Goal: Information Seeking & Learning: Learn about a topic

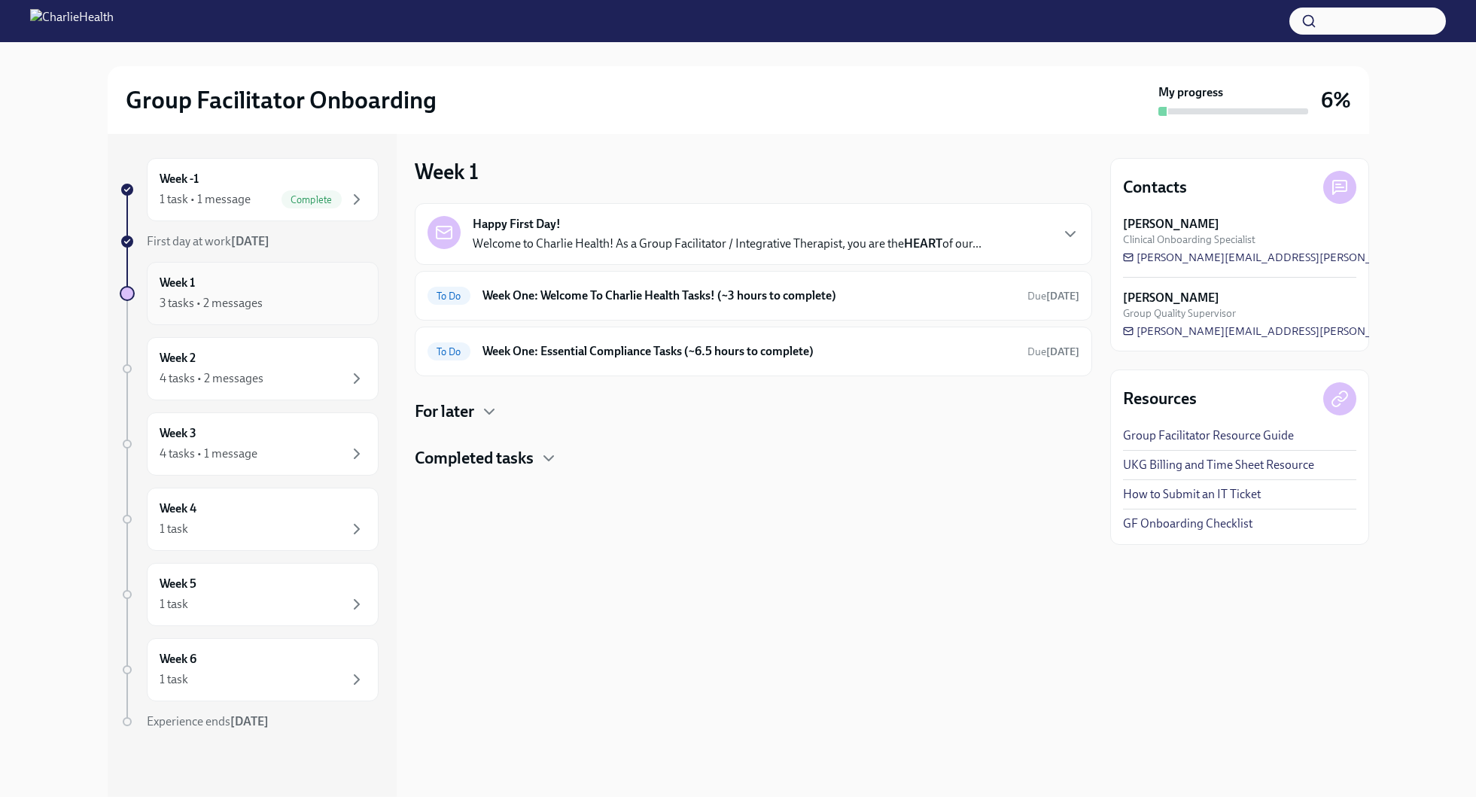
click at [220, 312] on div "Week 1 3 tasks • 2 messages" at bounding box center [262, 293] width 232 height 63
click at [562, 298] on h6 "Week One: Welcome To Charlie Health Tasks! (~3 hours to complete)" at bounding box center [749, 295] width 533 height 17
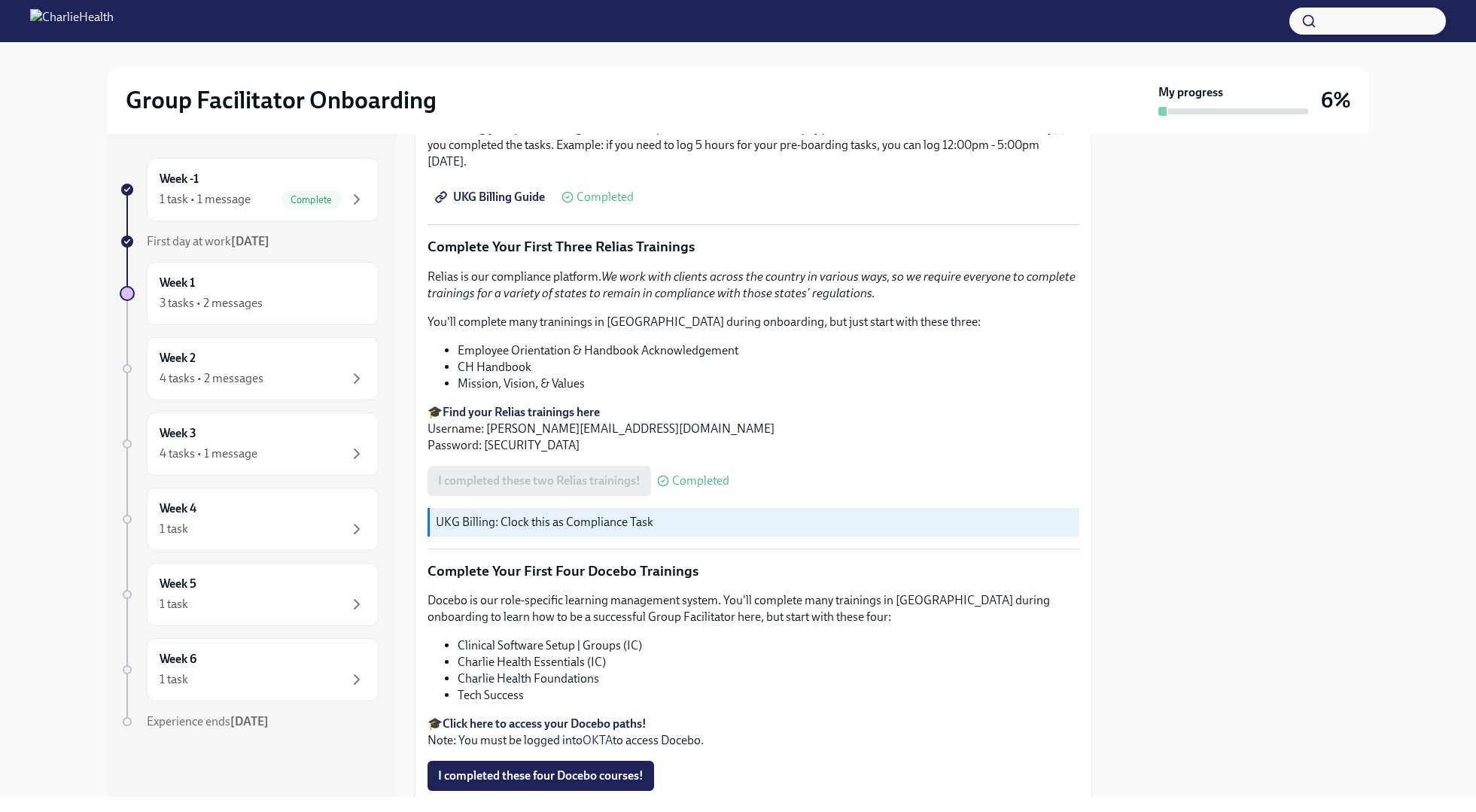
scroll to position [1898, 0]
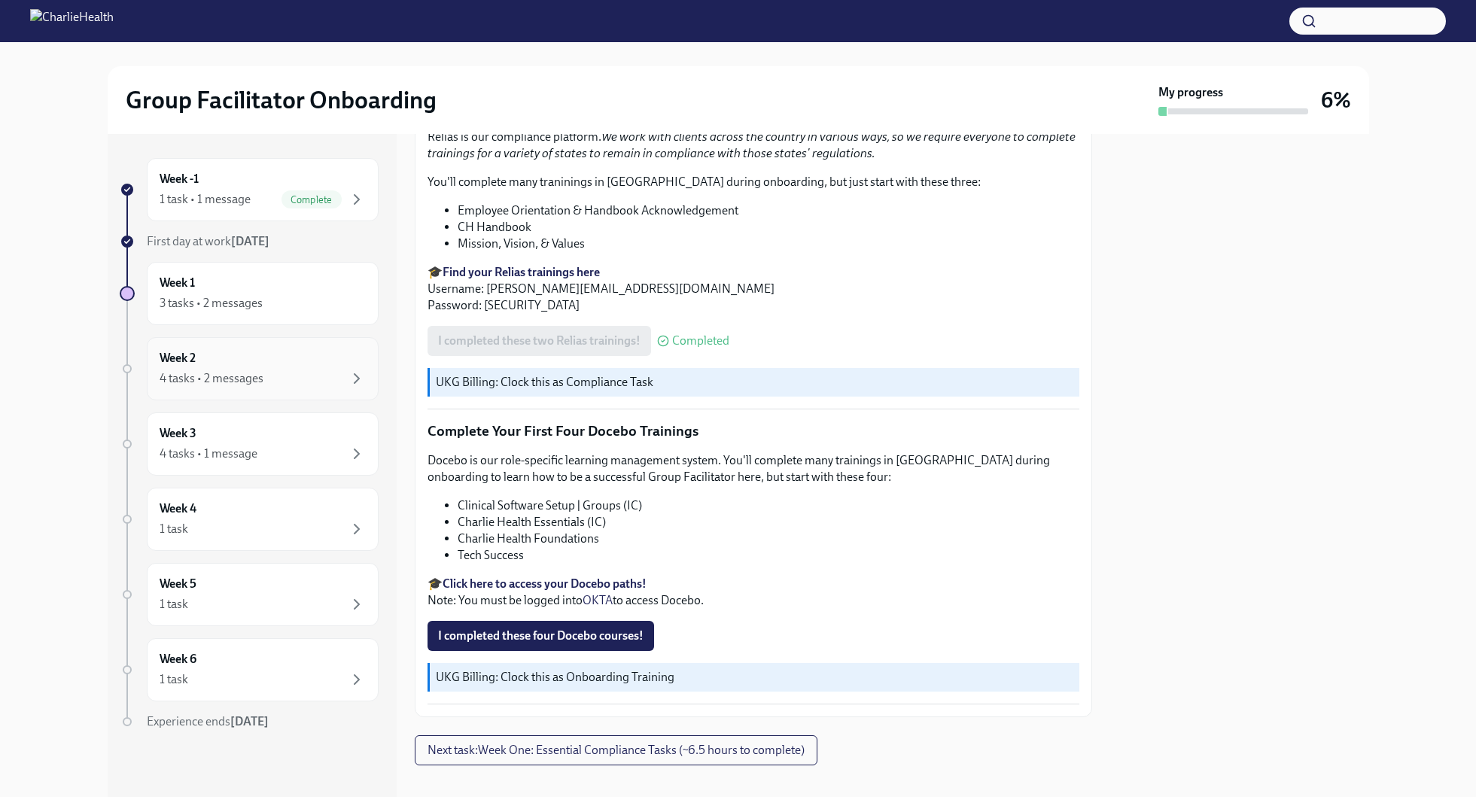
click at [310, 384] on div "4 tasks • 2 messages" at bounding box center [262, 378] width 206 height 18
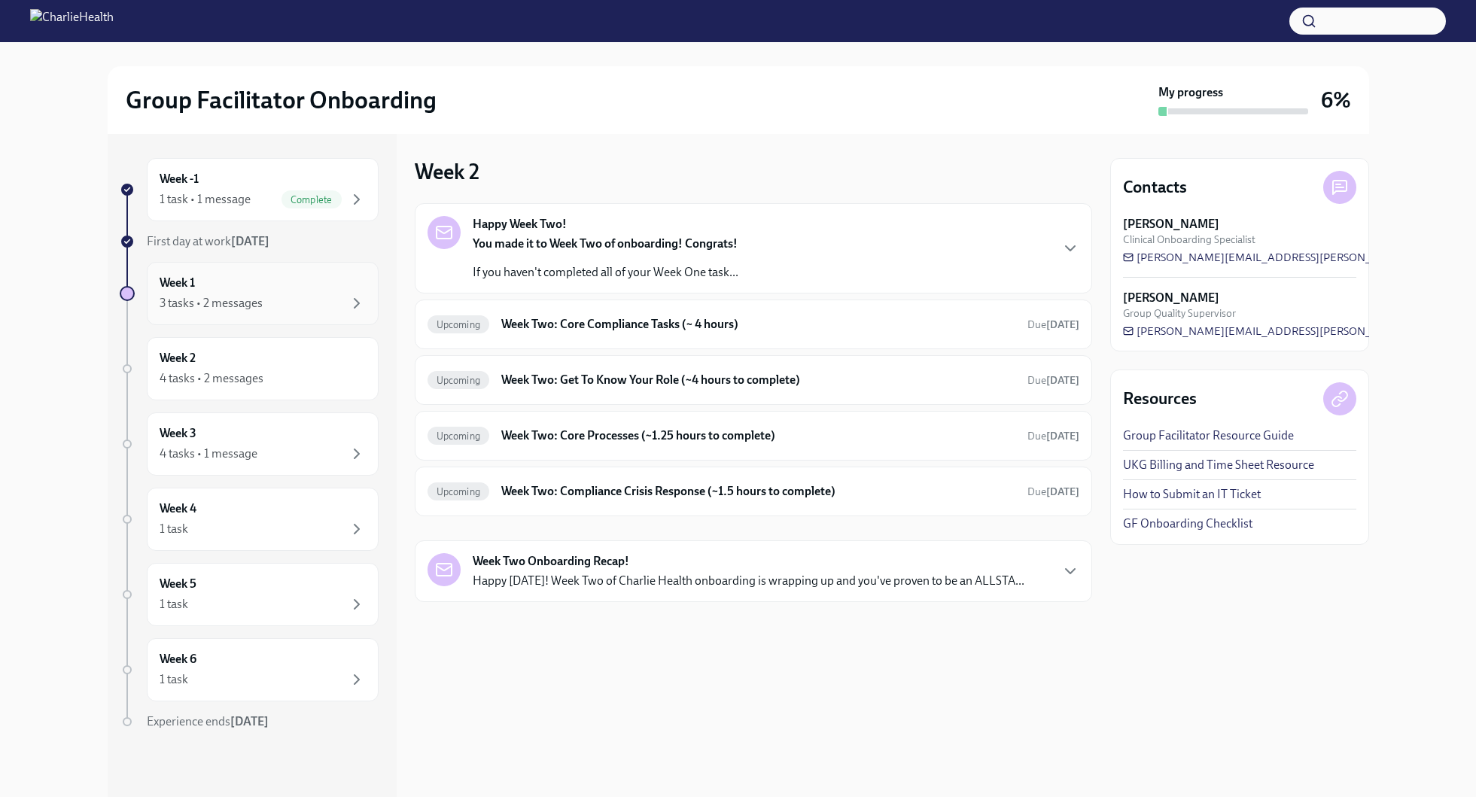
click at [270, 304] on div "3 tasks • 2 messages" at bounding box center [262, 303] width 206 height 18
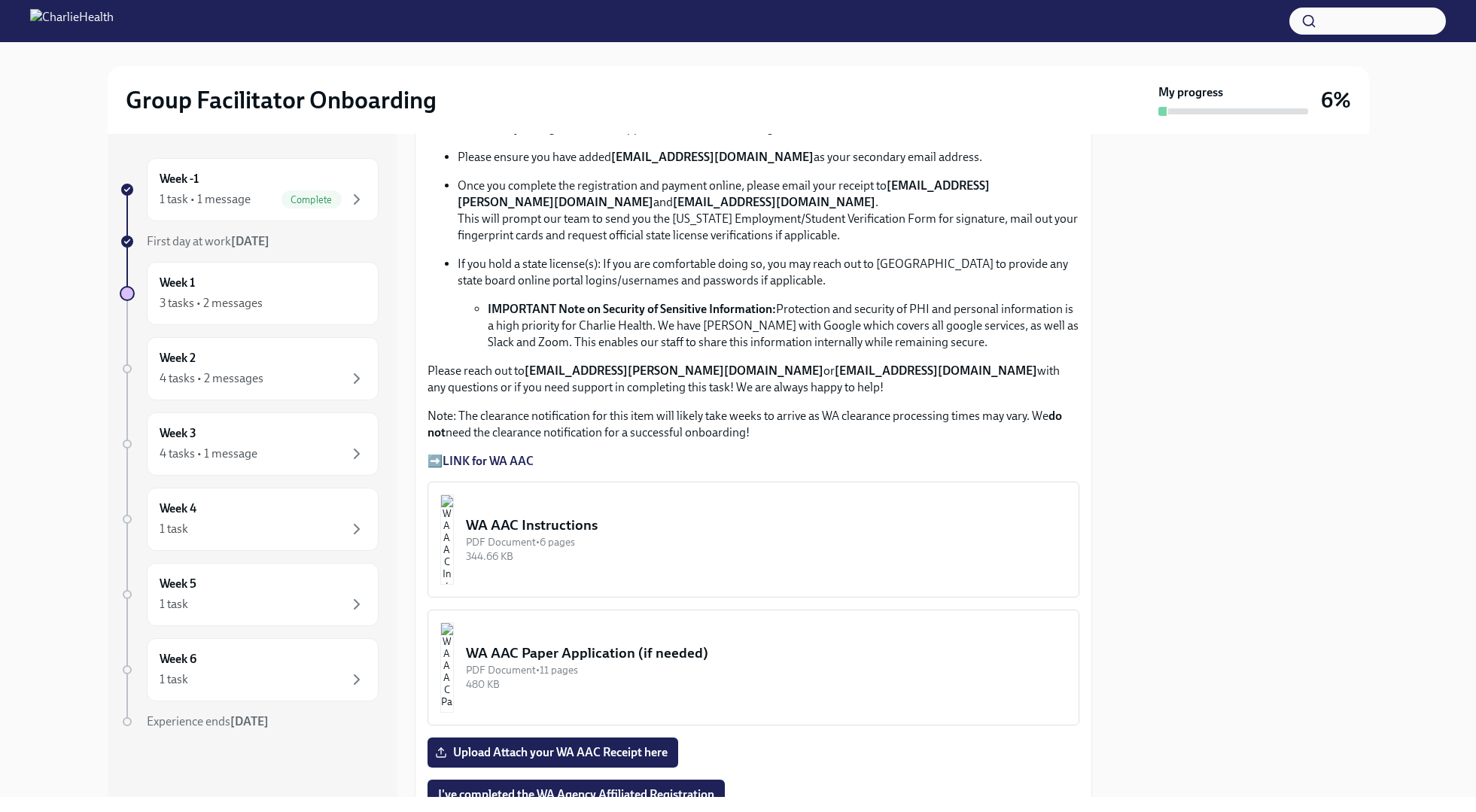
scroll to position [911, 0]
